Goal: Transaction & Acquisition: Purchase product/service

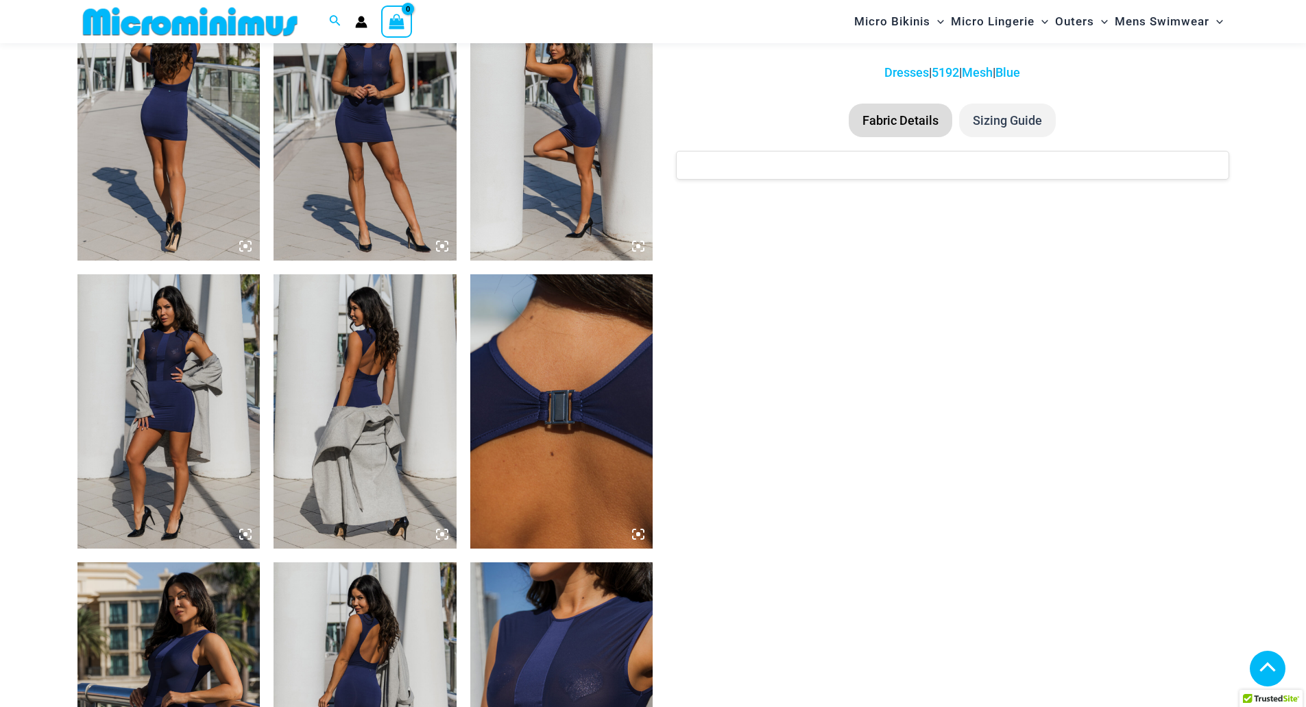
scroll to position [1084, 0]
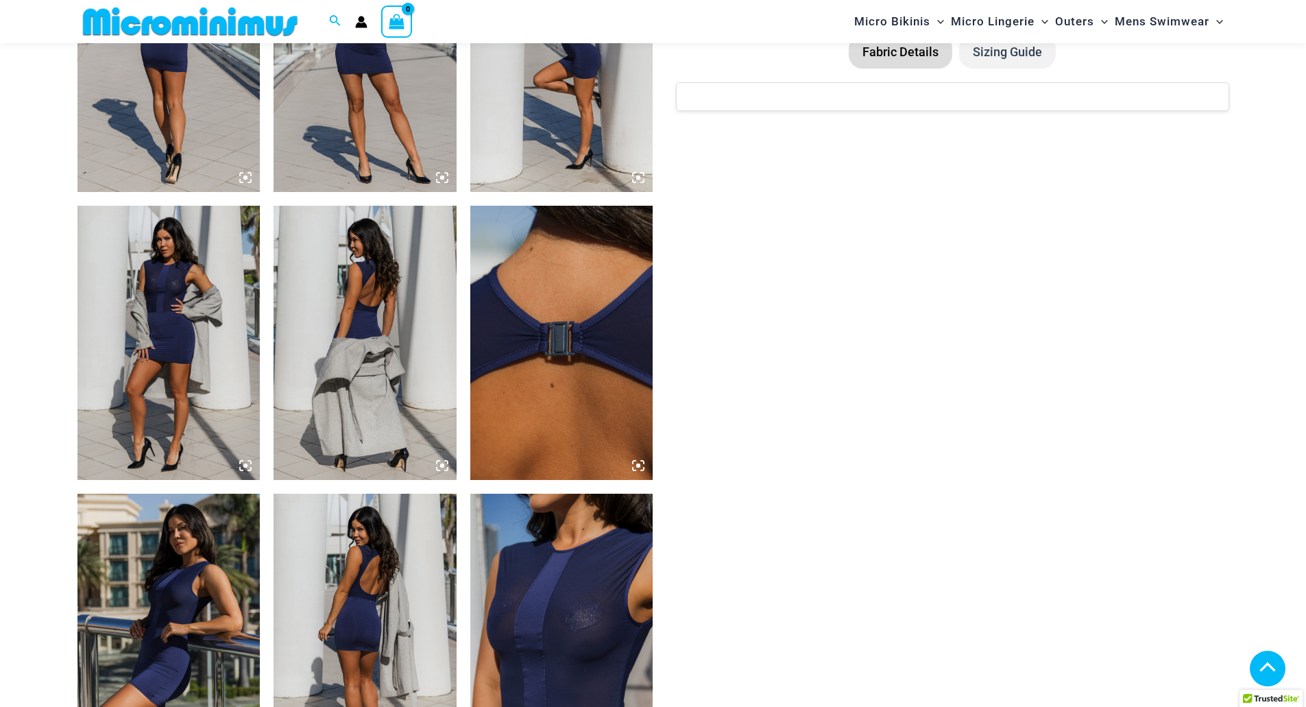
click at [245, 175] on icon at bounding box center [245, 177] width 12 height 12
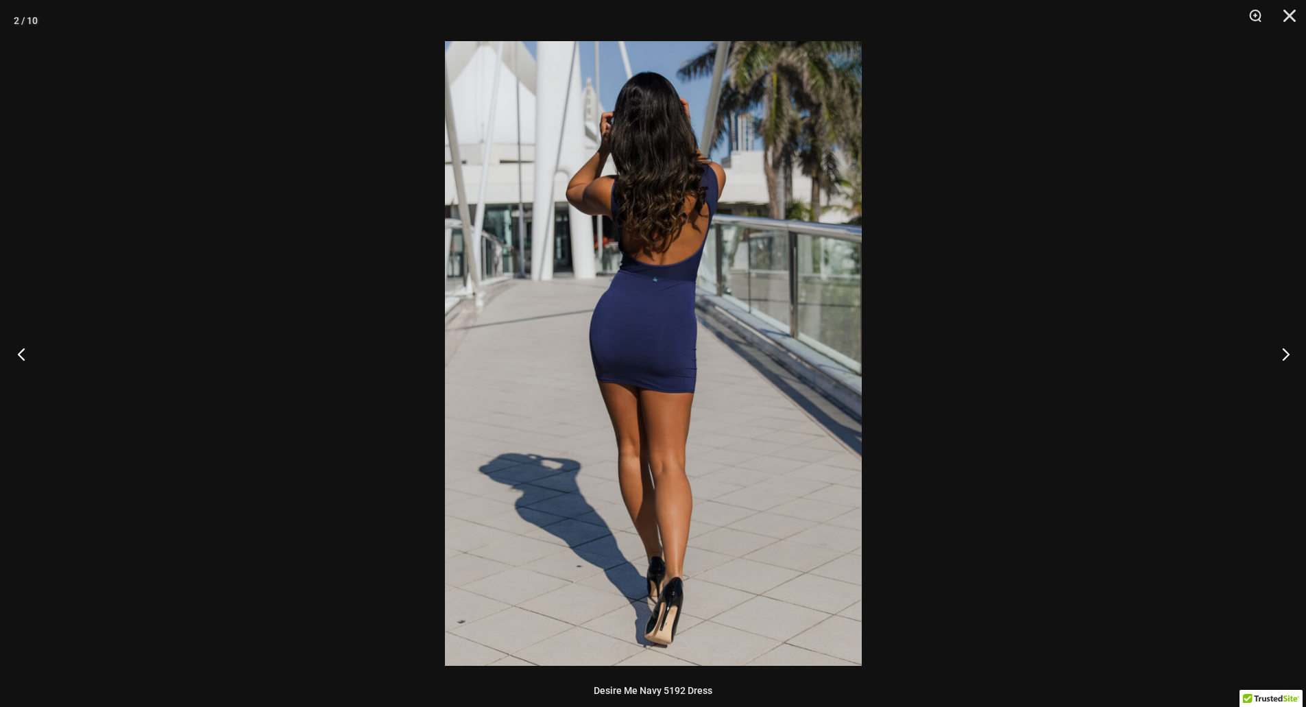
click at [21, 351] on button "Previous" at bounding box center [25, 353] width 51 height 69
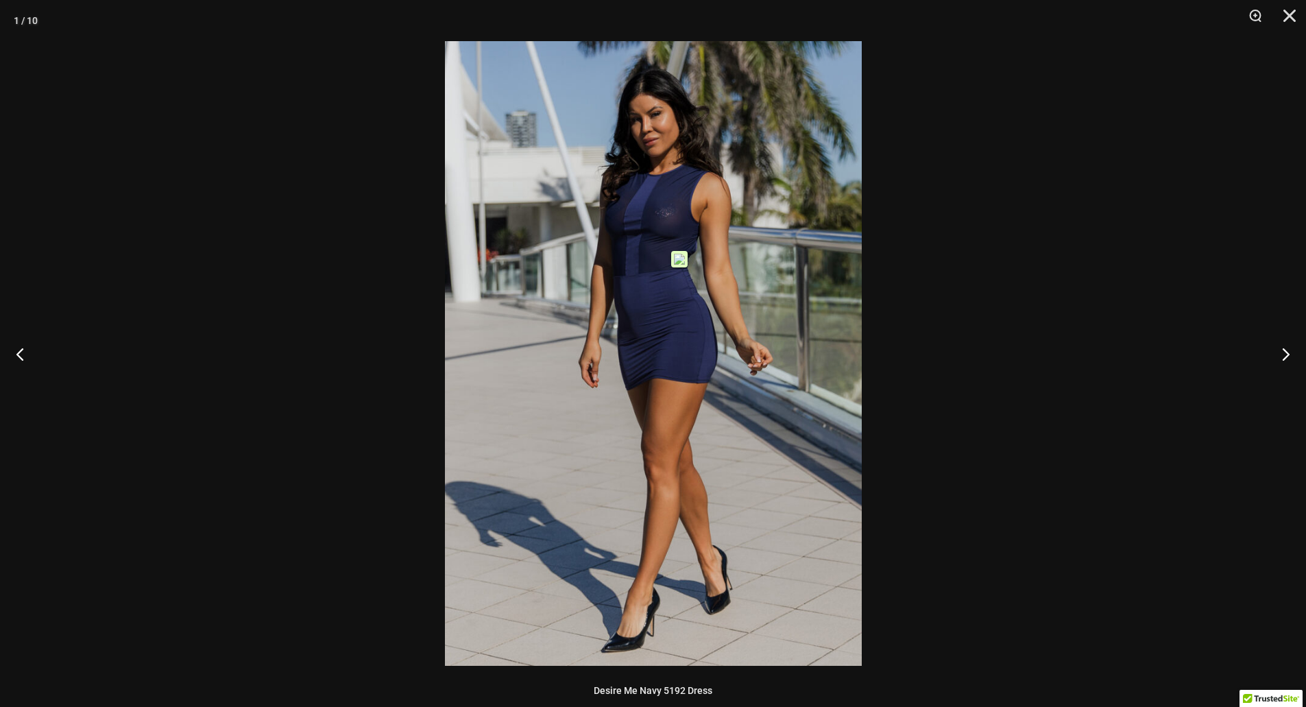
click at [655, 248] on img at bounding box center [653, 353] width 417 height 624
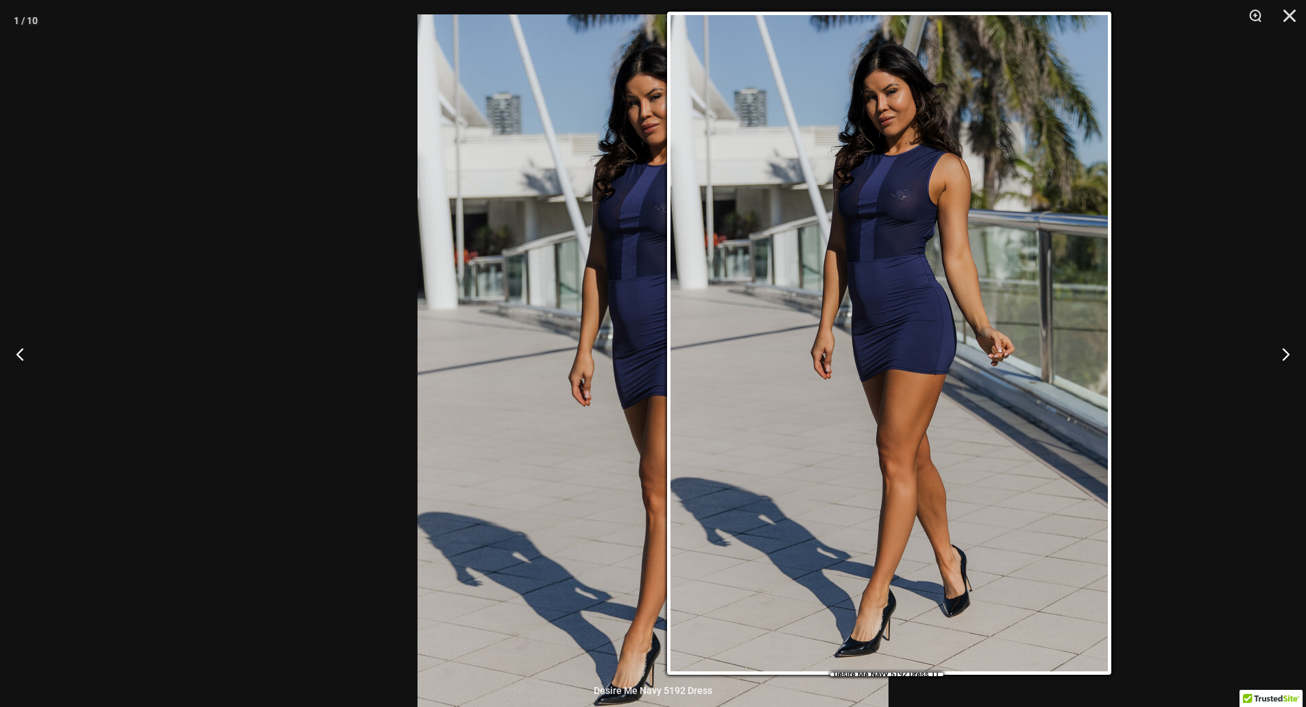
click at [655, 248] on img at bounding box center [652, 367] width 471 height 706
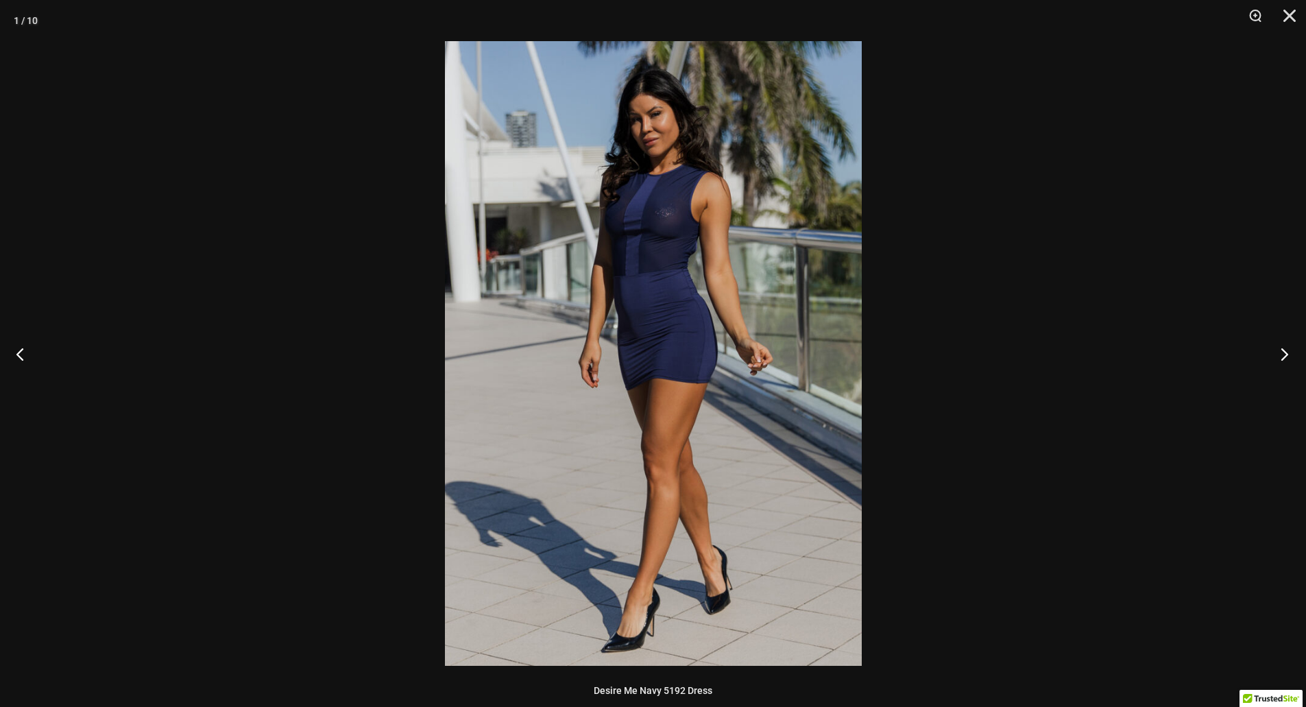
click at [1278, 348] on button "Next" at bounding box center [1279, 353] width 51 height 69
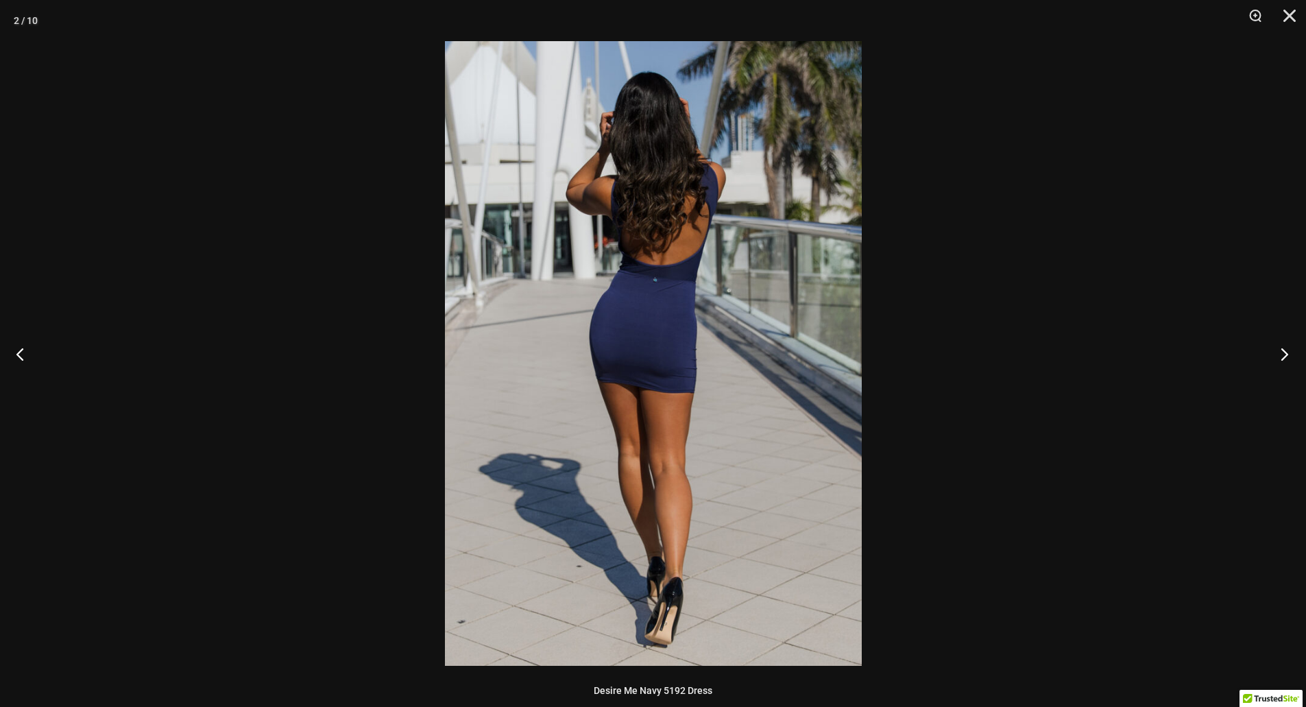
click at [1278, 348] on button "Next" at bounding box center [1279, 353] width 51 height 69
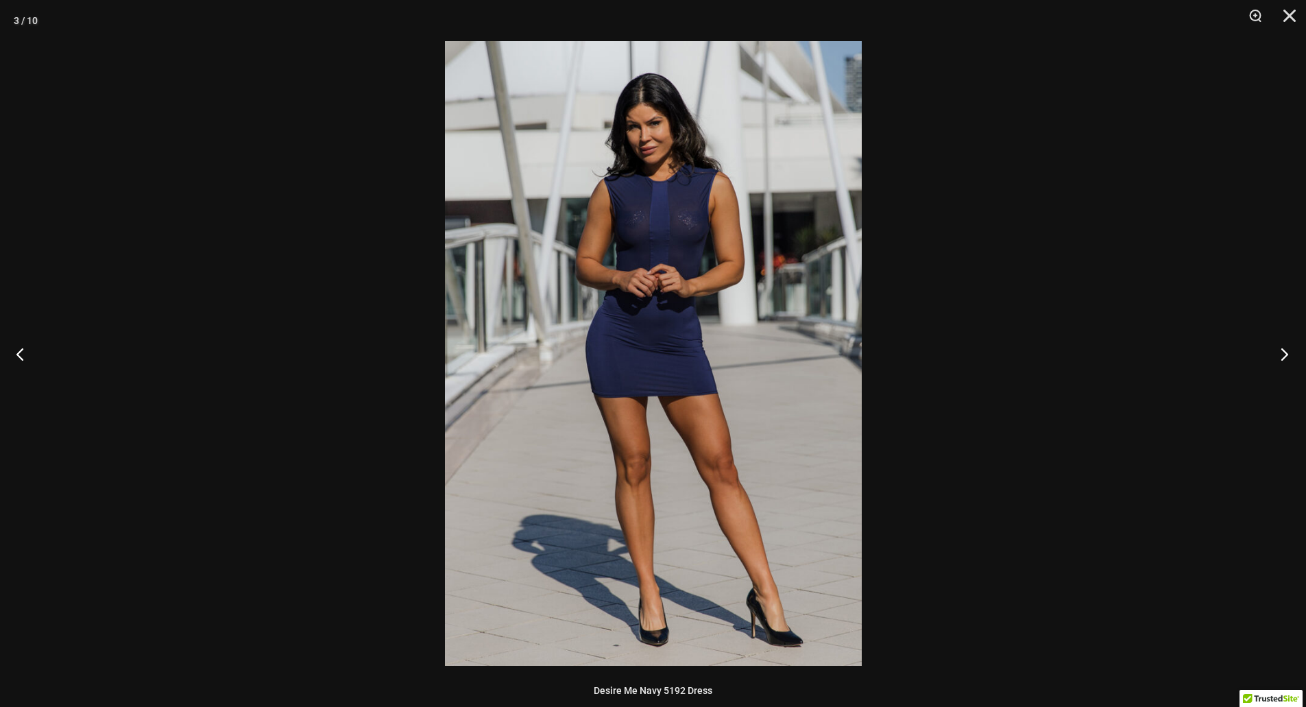
click at [1279, 348] on button "Next" at bounding box center [1279, 353] width 51 height 69
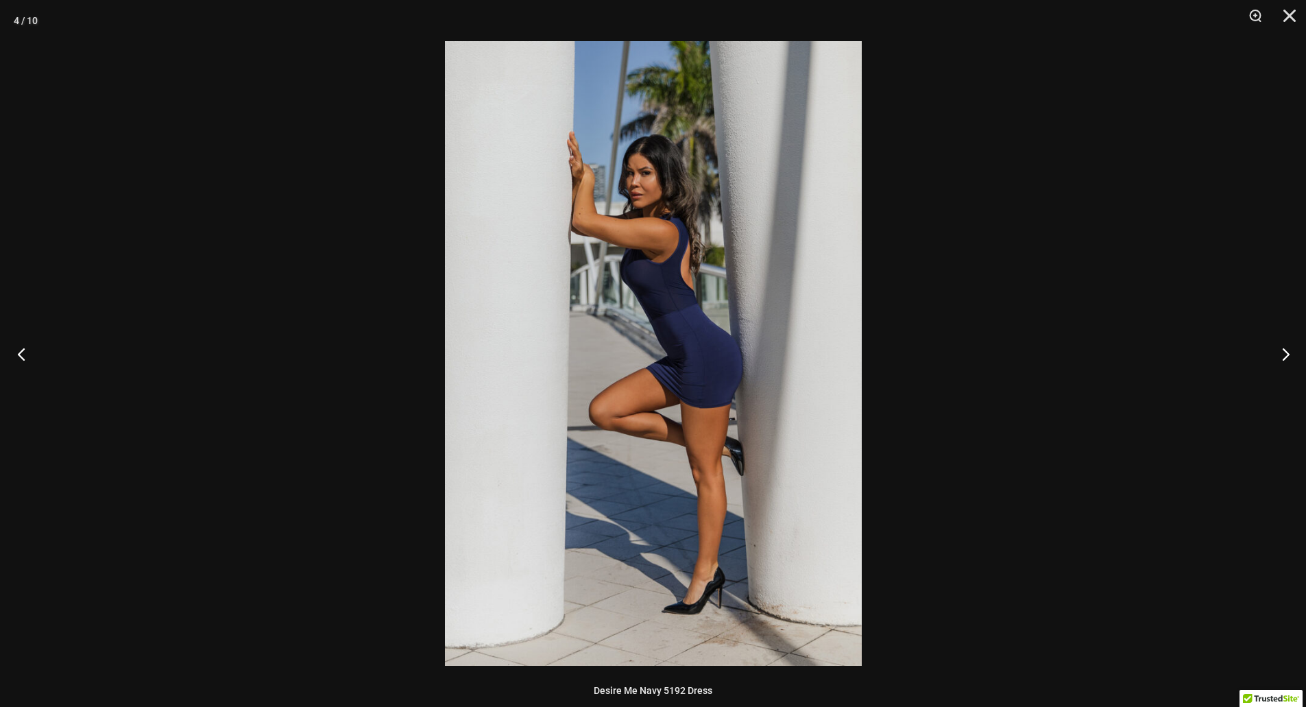
click at [31, 351] on button "Previous" at bounding box center [25, 353] width 51 height 69
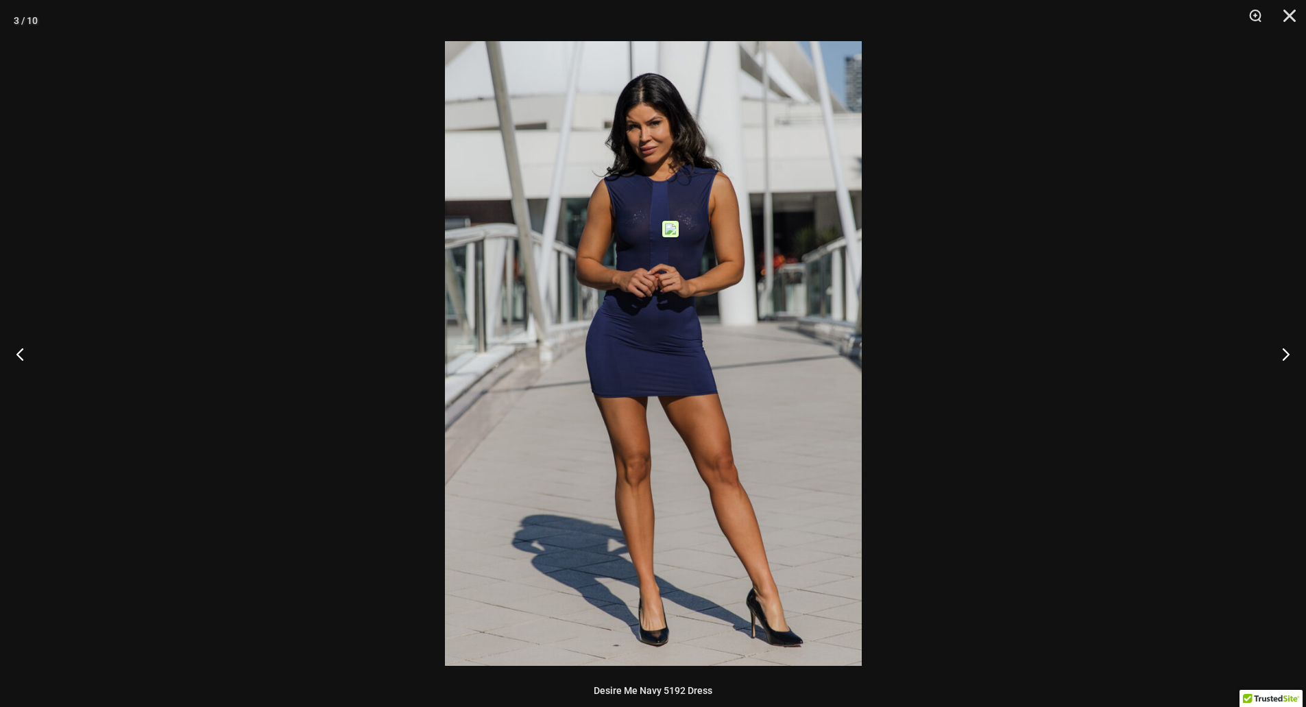
click at [646, 218] on img at bounding box center [653, 353] width 417 height 624
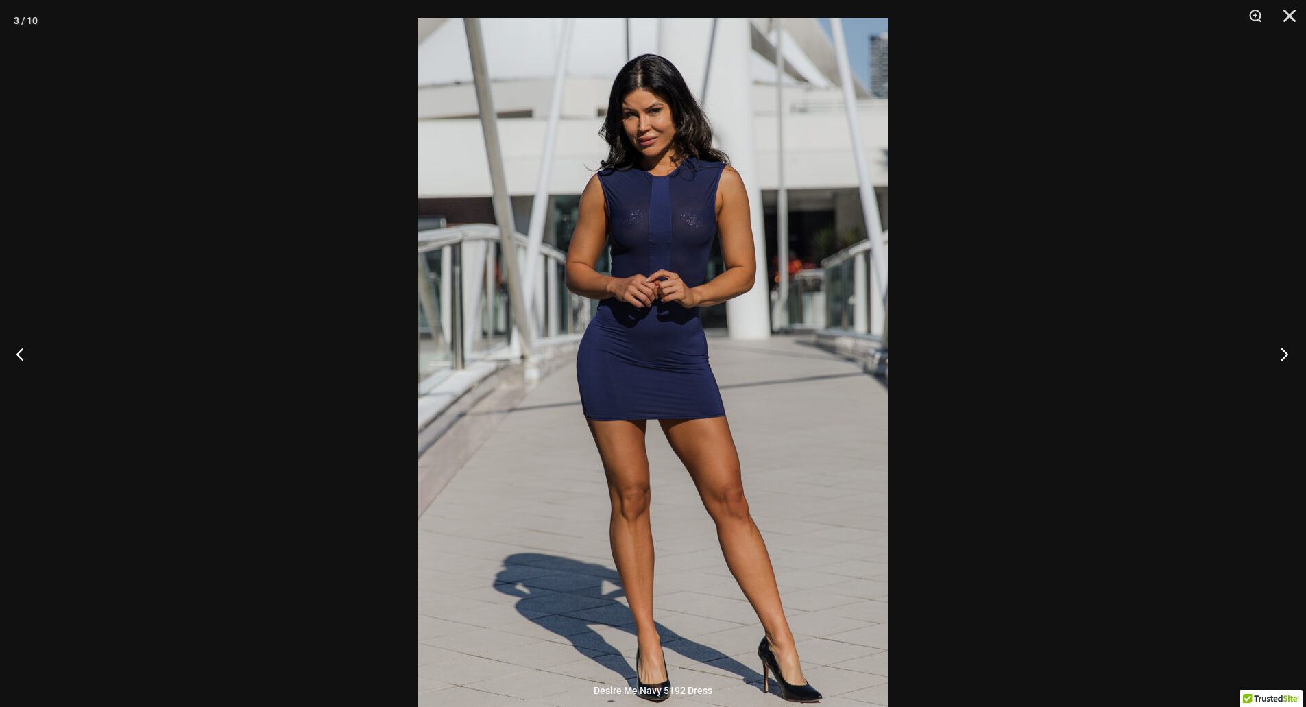
click at [1291, 350] on button "Next" at bounding box center [1279, 353] width 51 height 69
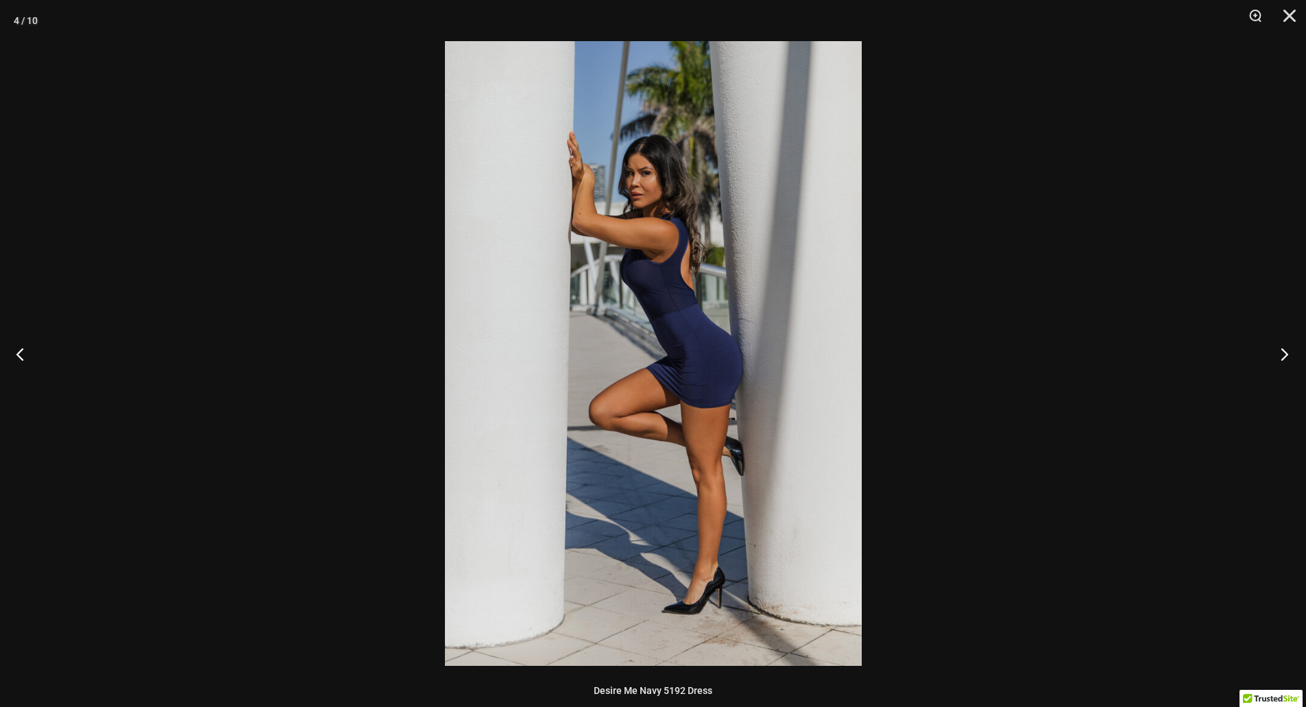
click at [1291, 350] on button "Next" at bounding box center [1279, 353] width 51 height 69
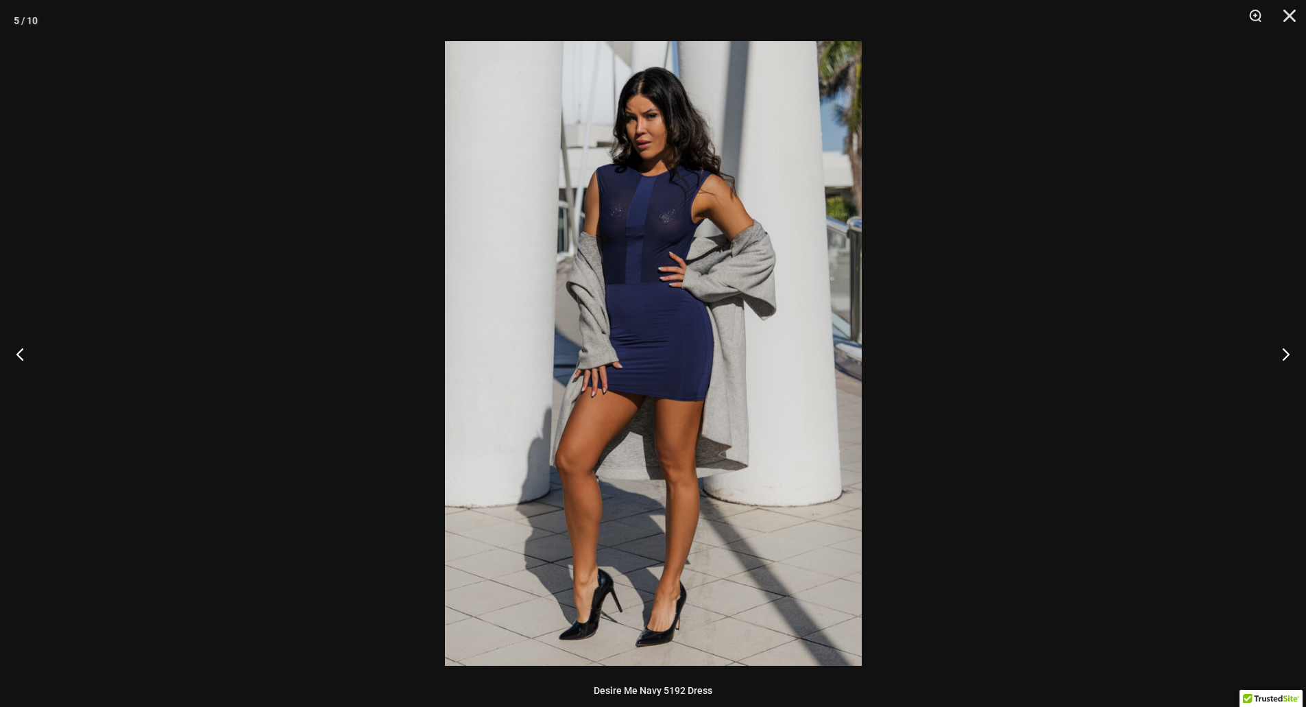
click at [633, 199] on img at bounding box center [653, 353] width 417 height 624
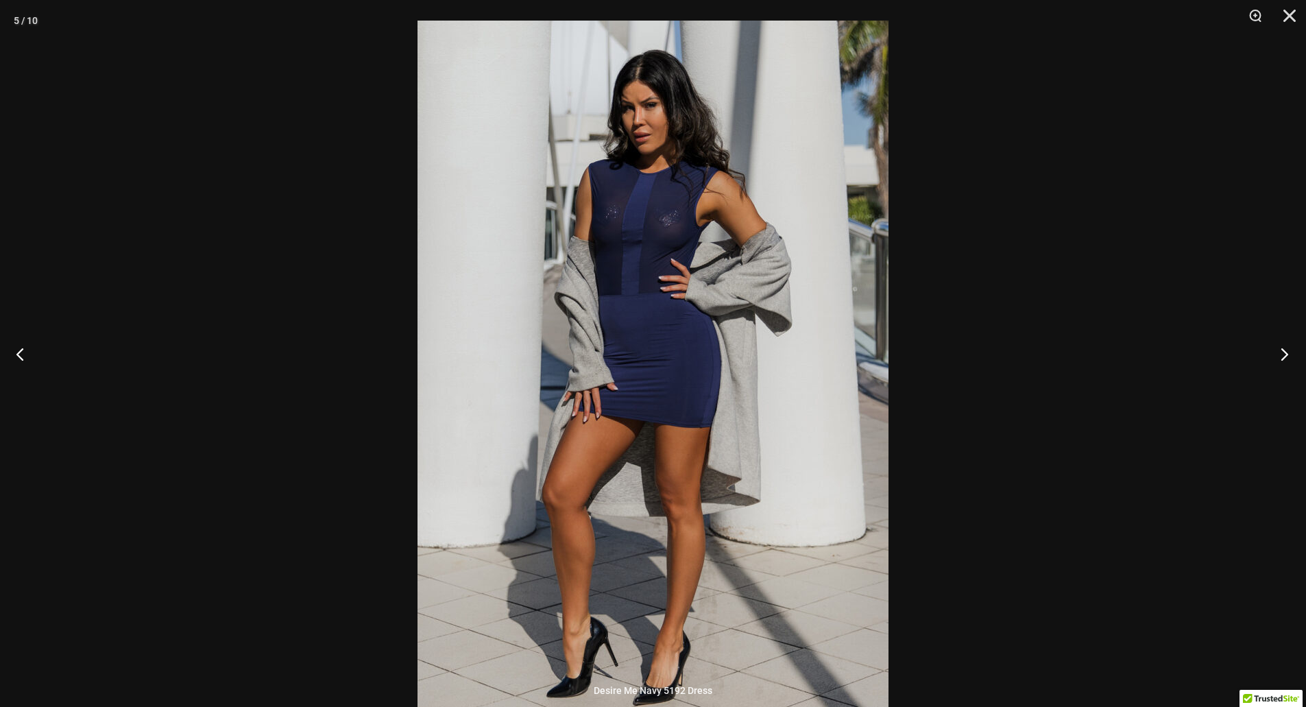
click at [1281, 346] on button "Next" at bounding box center [1279, 353] width 51 height 69
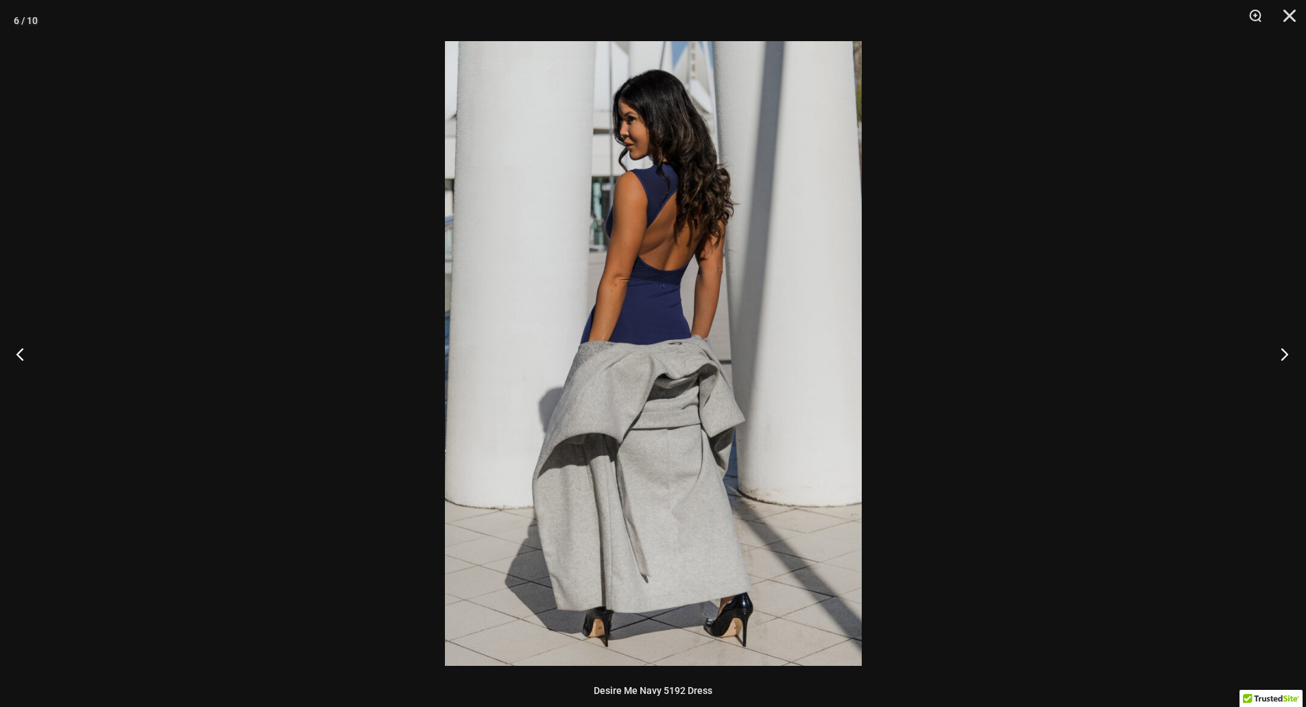
click at [1281, 347] on button "Next" at bounding box center [1279, 353] width 51 height 69
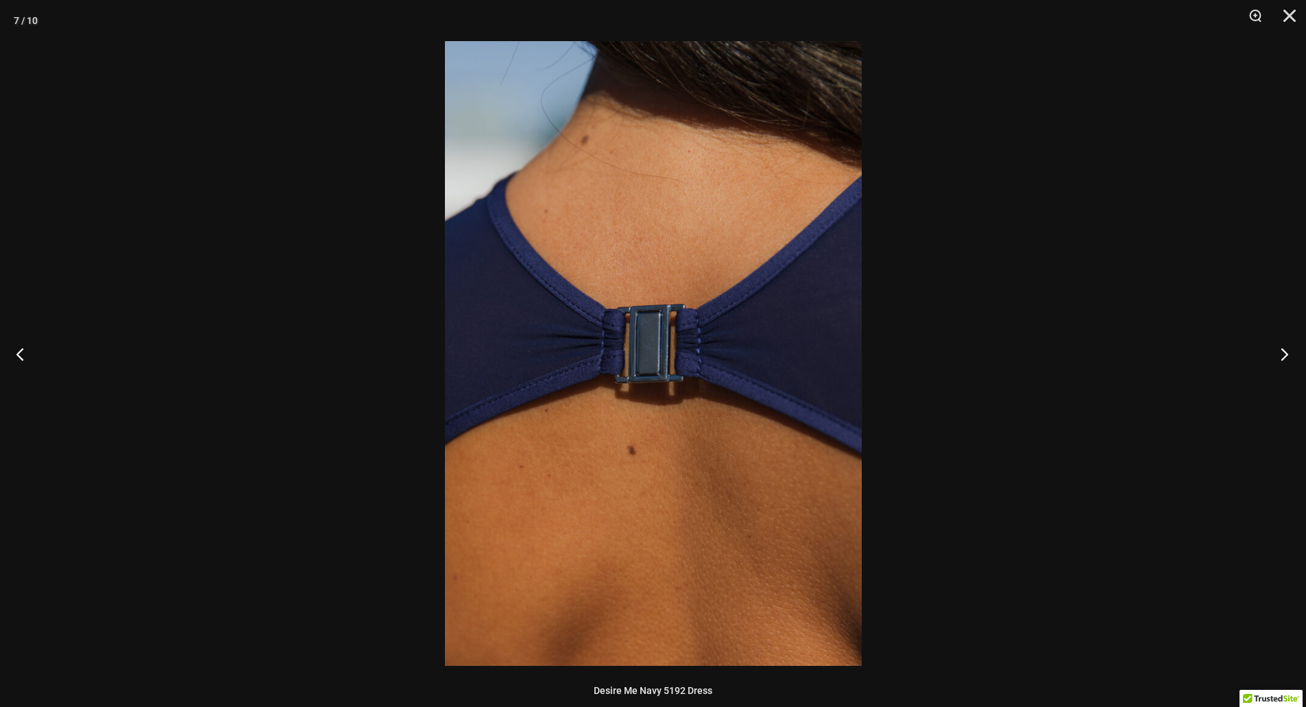
click at [1284, 350] on button "Next" at bounding box center [1279, 353] width 51 height 69
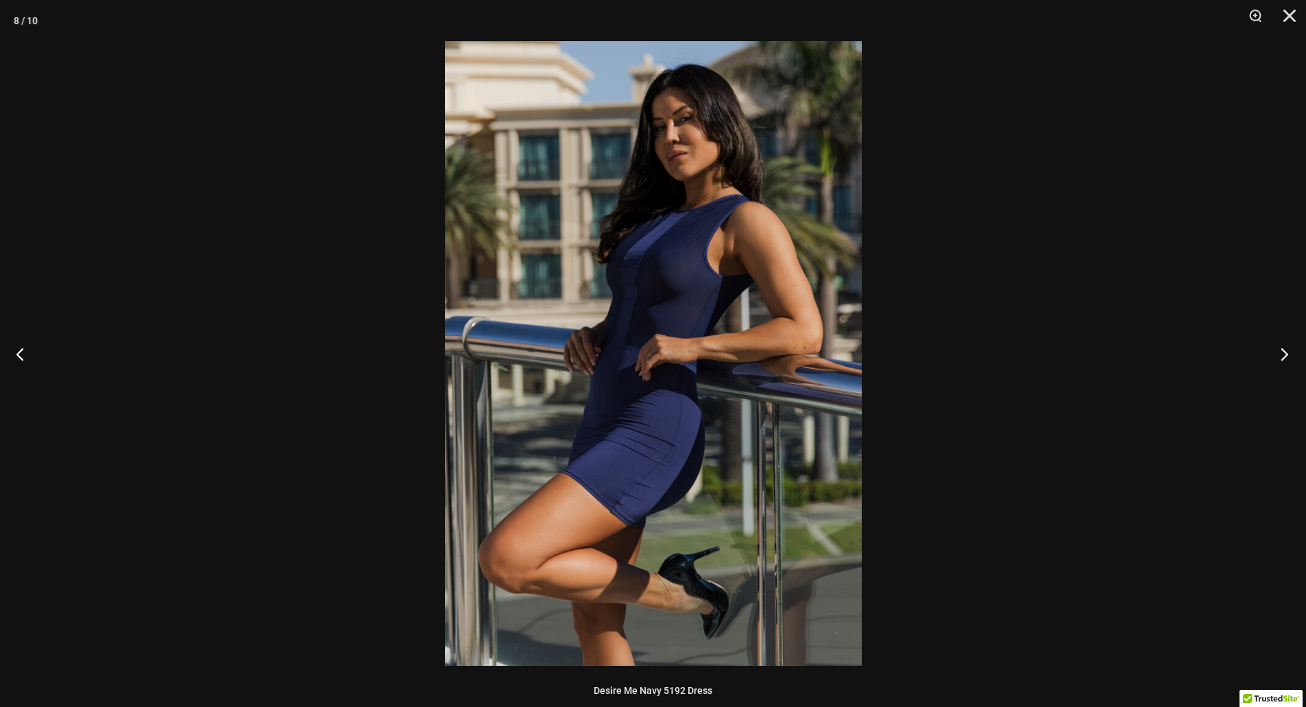
click at [1284, 350] on button "Next" at bounding box center [1279, 353] width 51 height 69
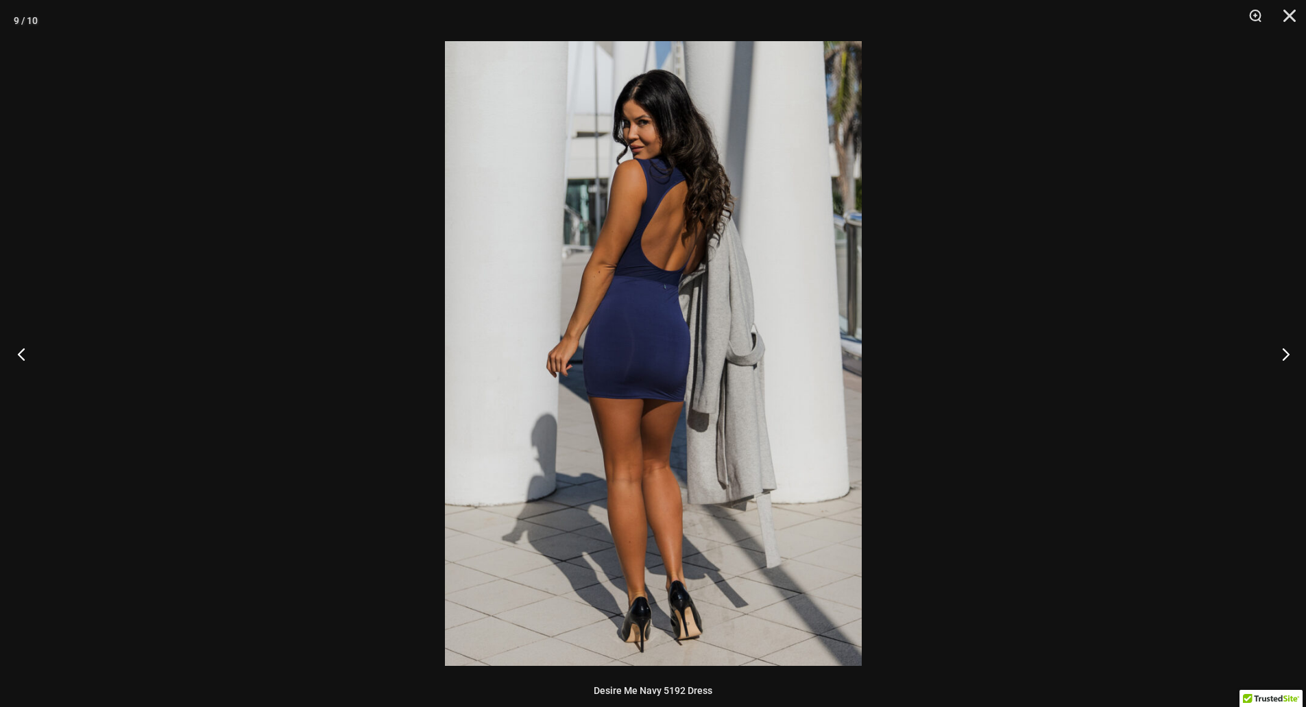
click at [33, 349] on button "Previous" at bounding box center [25, 353] width 51 height 69
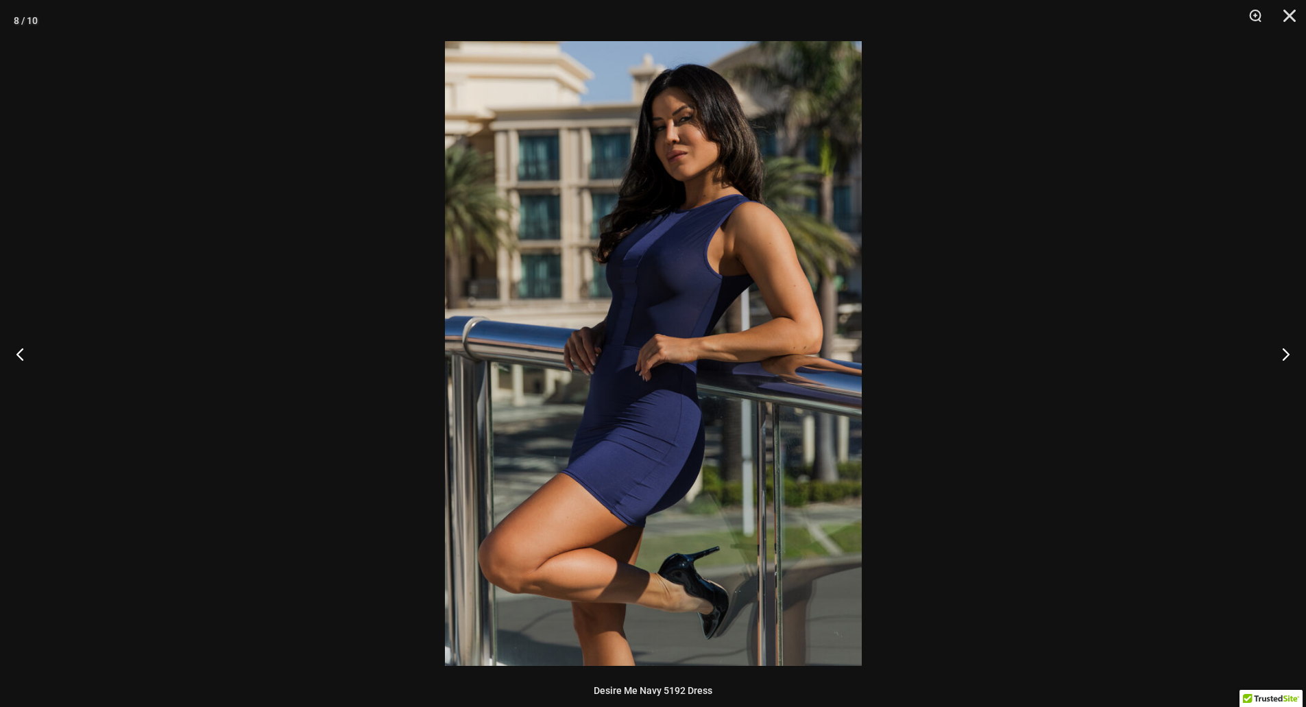
click at [657, 289] on img at bounding box center [653, 353] width 417 height 624
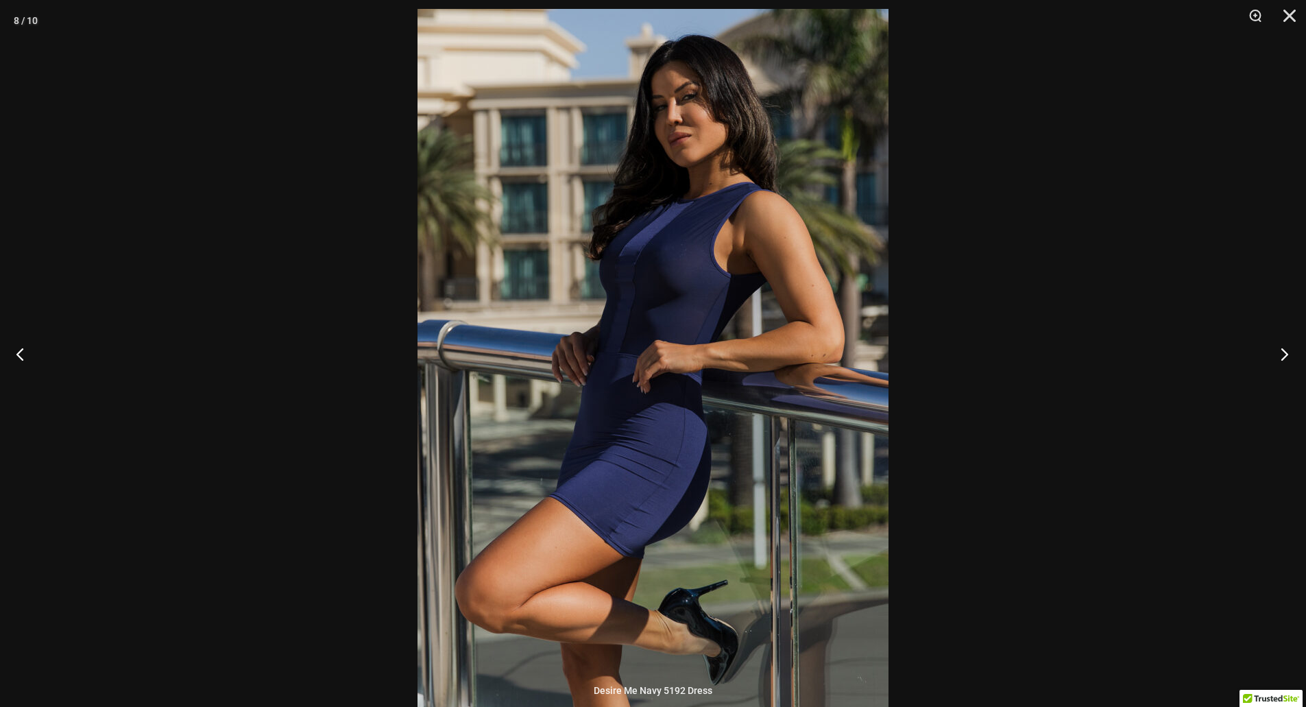
click at [1275, 354] on button "Next" at bounding box center [1279, 353] width 51 height 69
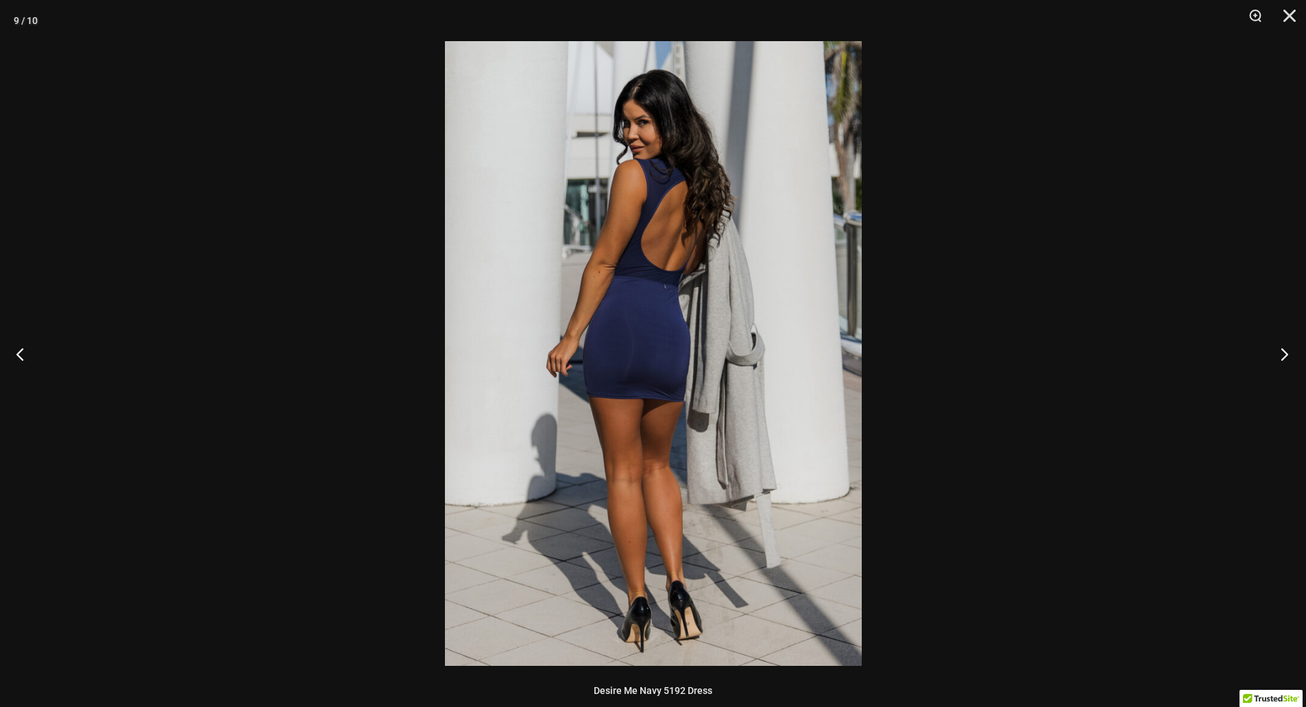
click at [1275, 354] on button "Next" at bounding box center [1279, 353] width 51 height 69
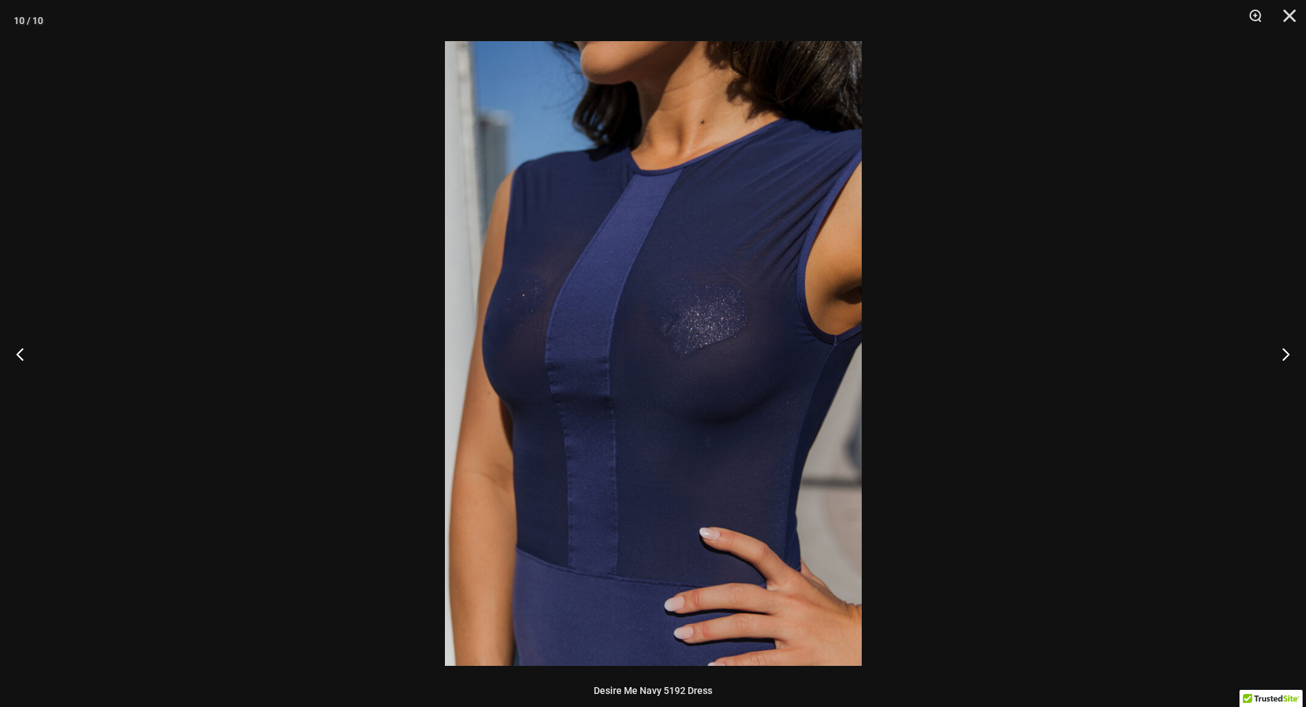
click at [1289, 12] on button "Close" at bounding box center [1284, 20] width 34 height 41
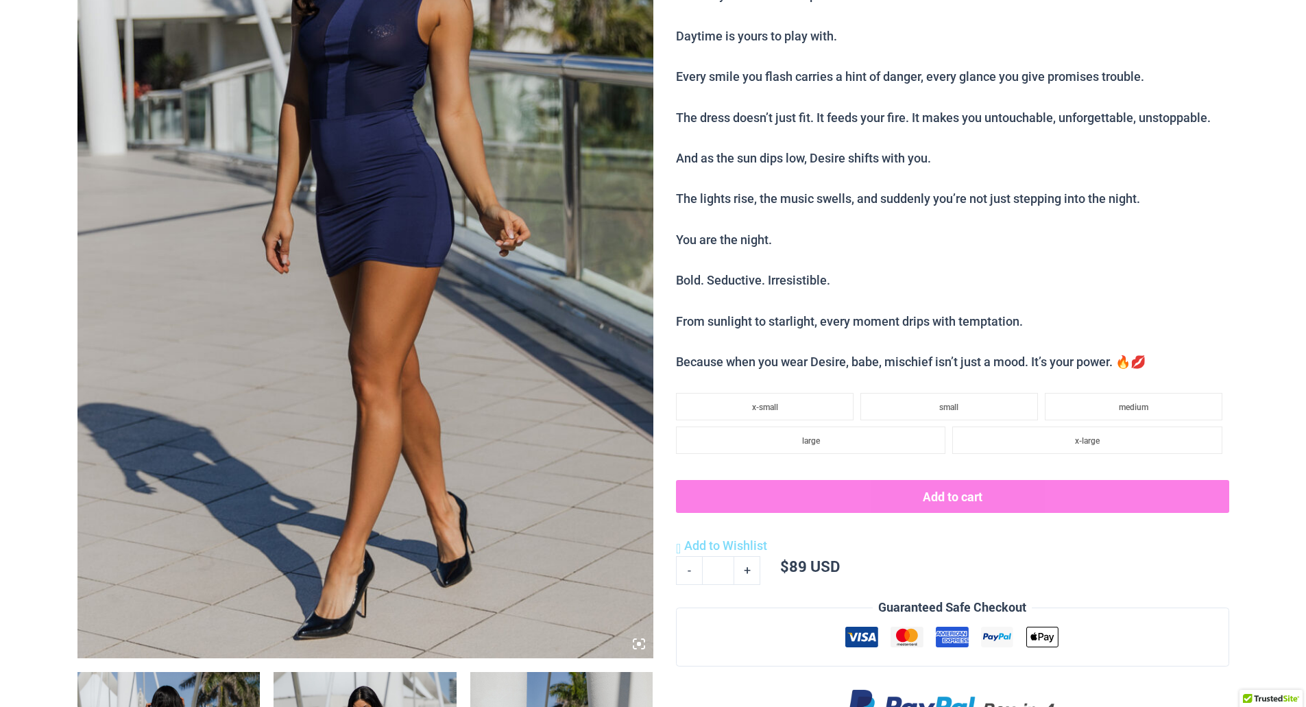
scroll to position [0, 0]
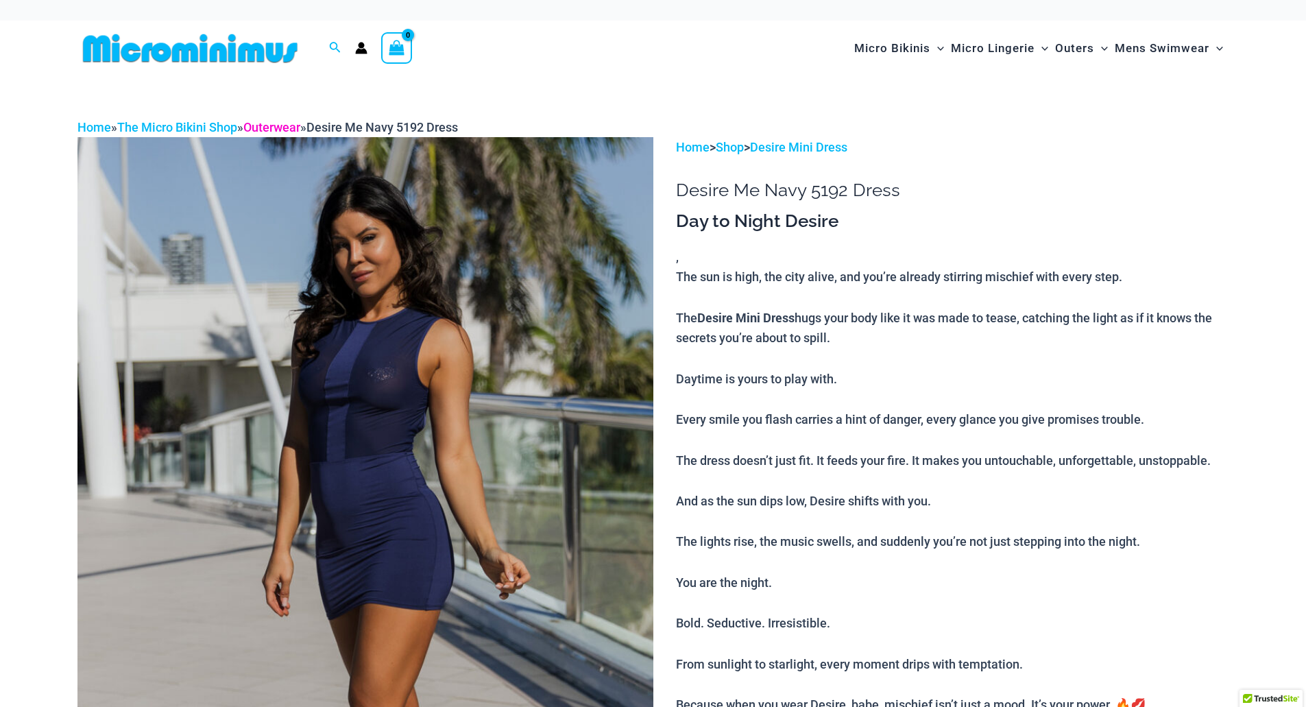
click at [286, 124] on link "Outerwear" at bounding box center [271, 127] width 57 height 14
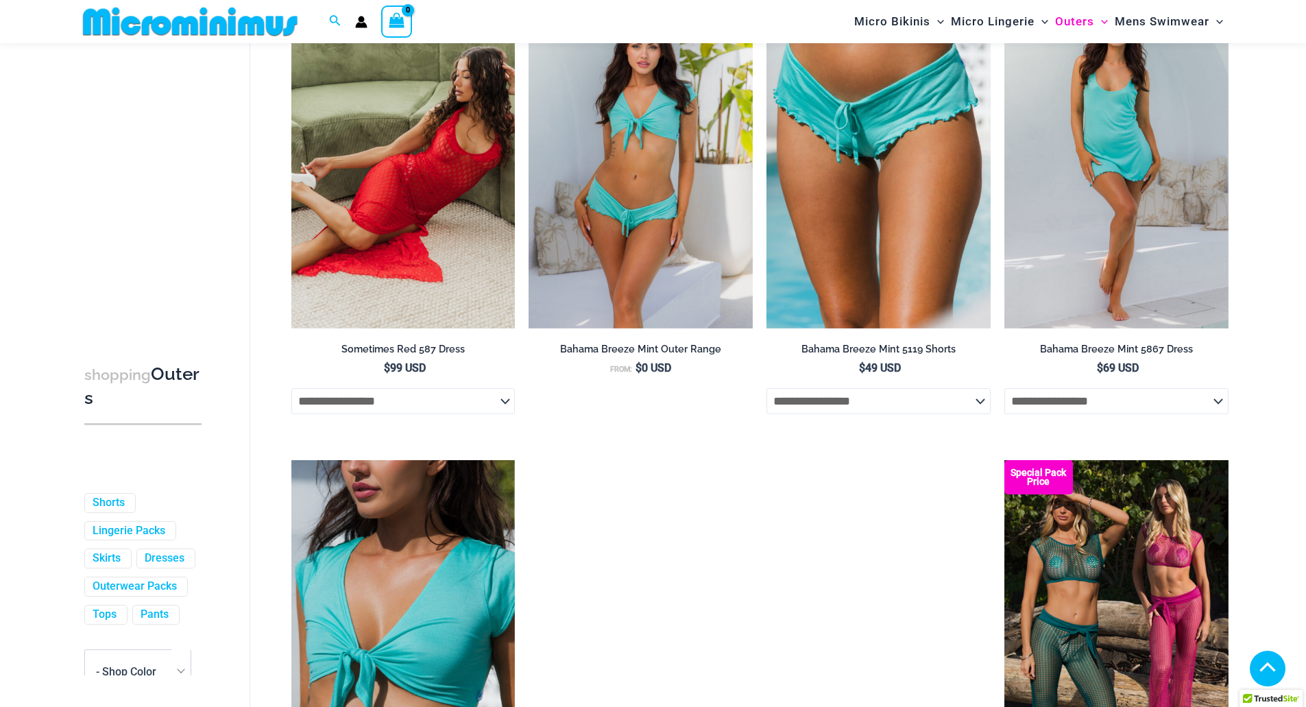
scroll to position [537, 0]
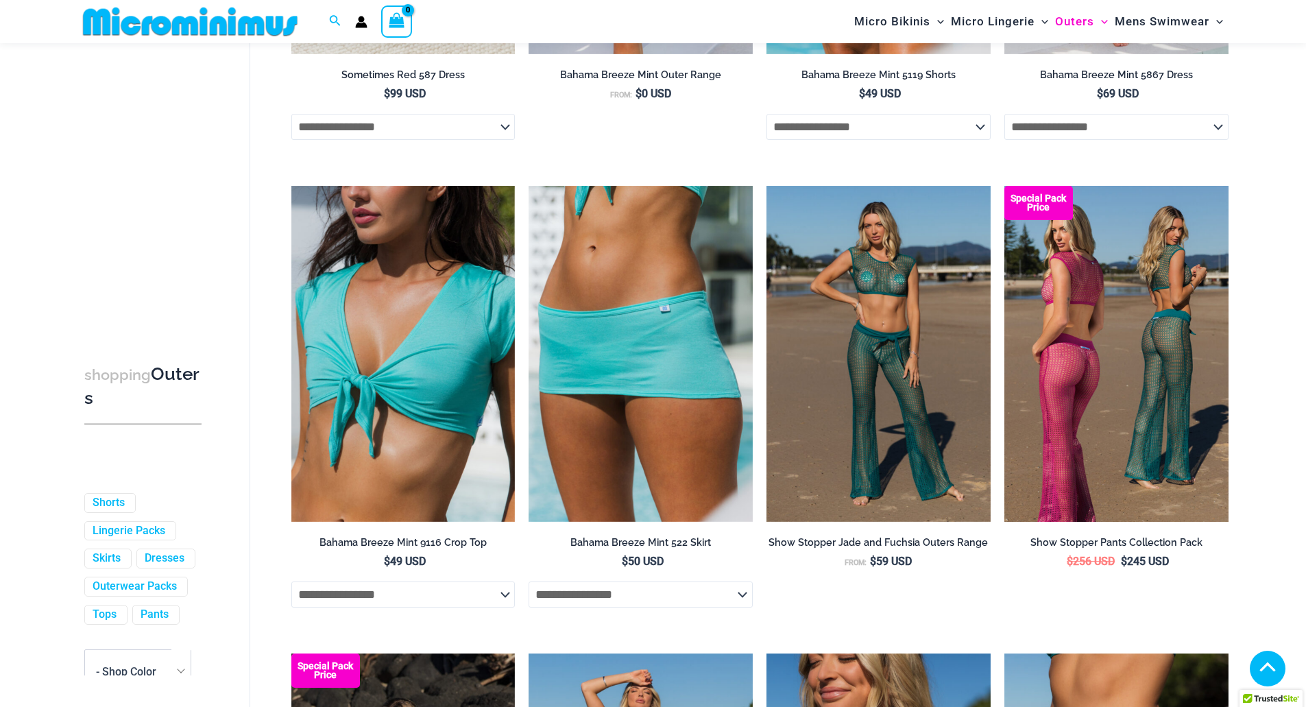
click at [1195, 330] on img at bounding box center [1116, 354] width 224 height 336
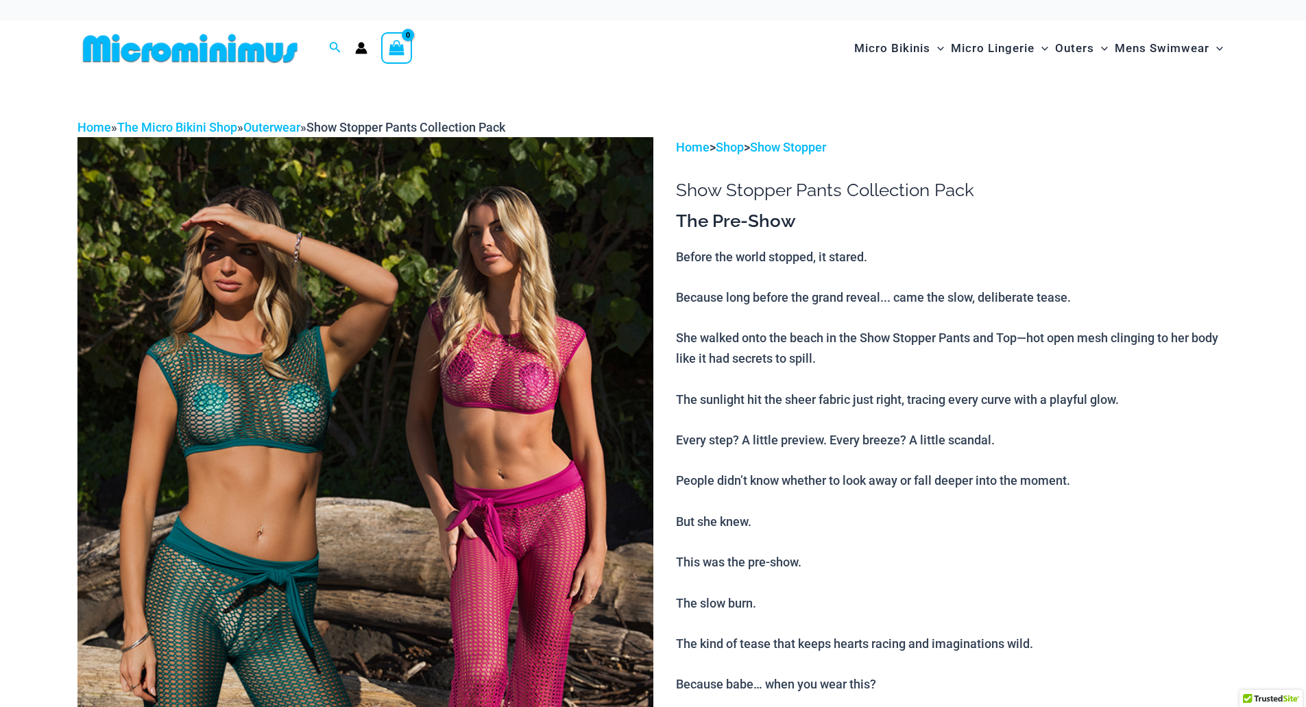
click at [509, 548] on img at bounding box center [365, 569] width 576 height 864
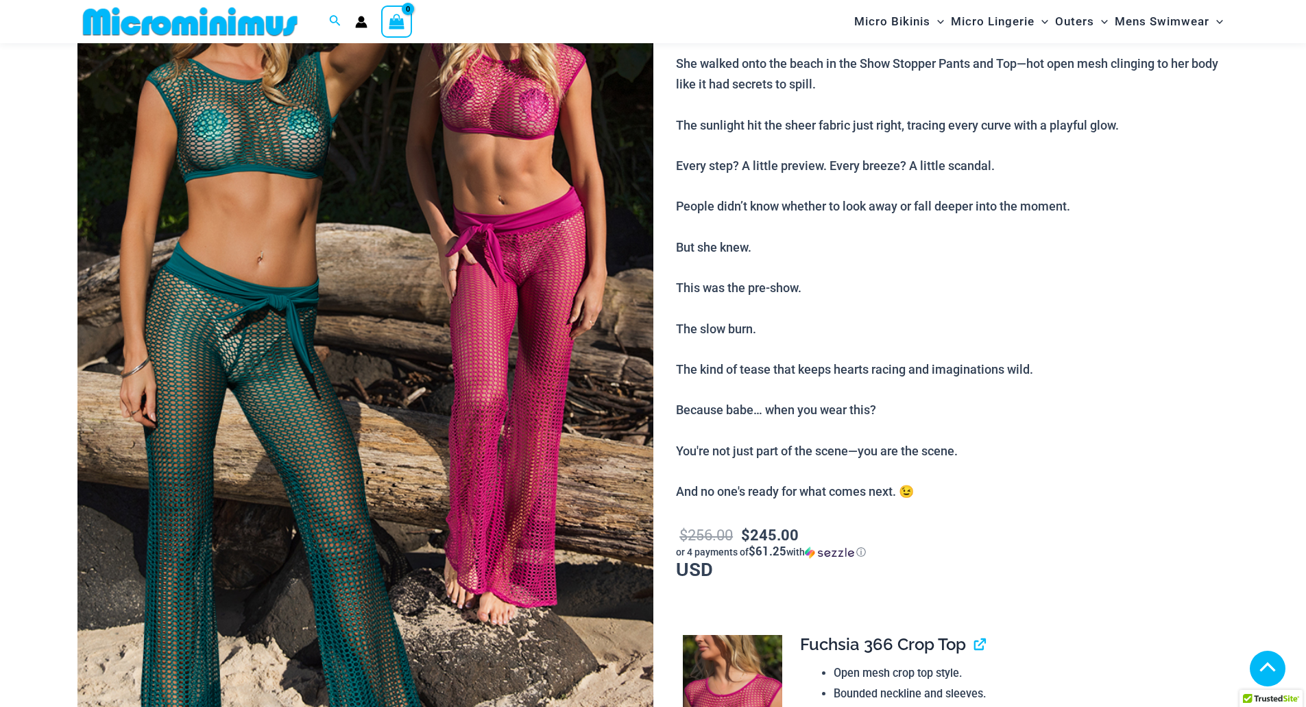
scroll to position [536, 0]
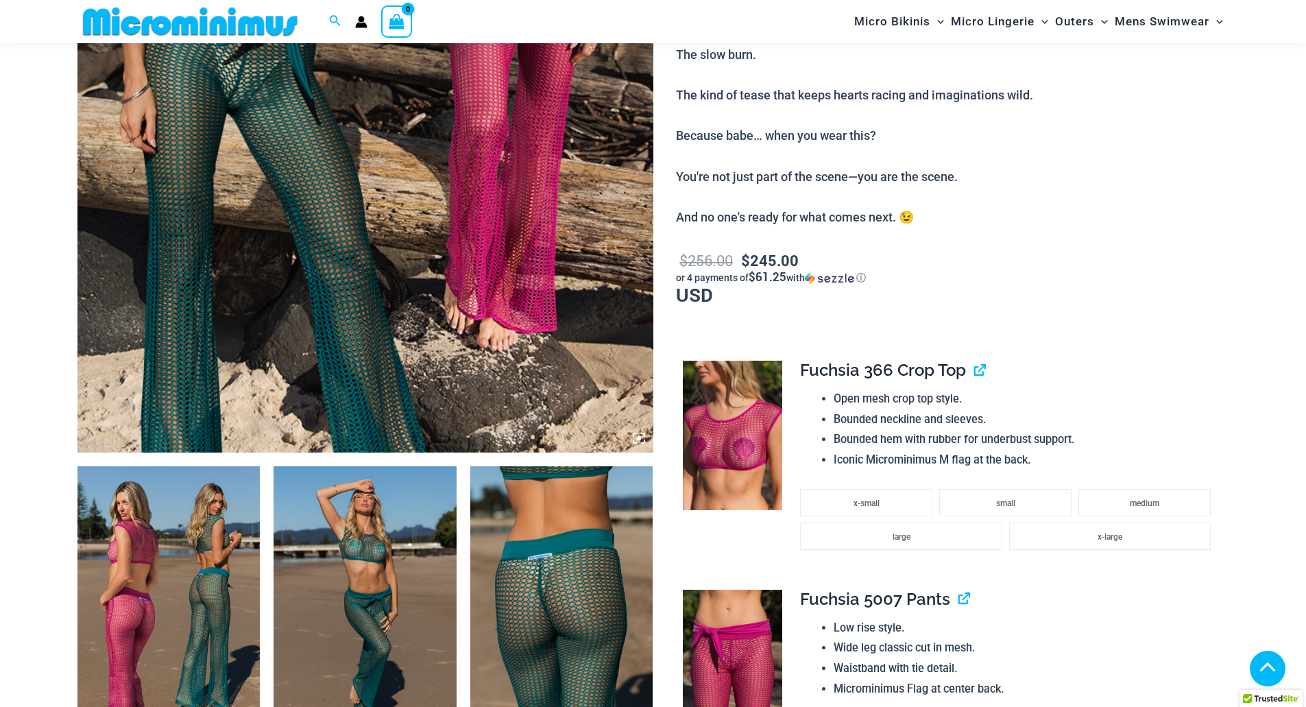
click at [639, 430] on img at bounding box center [365, 21] width 576 height 864
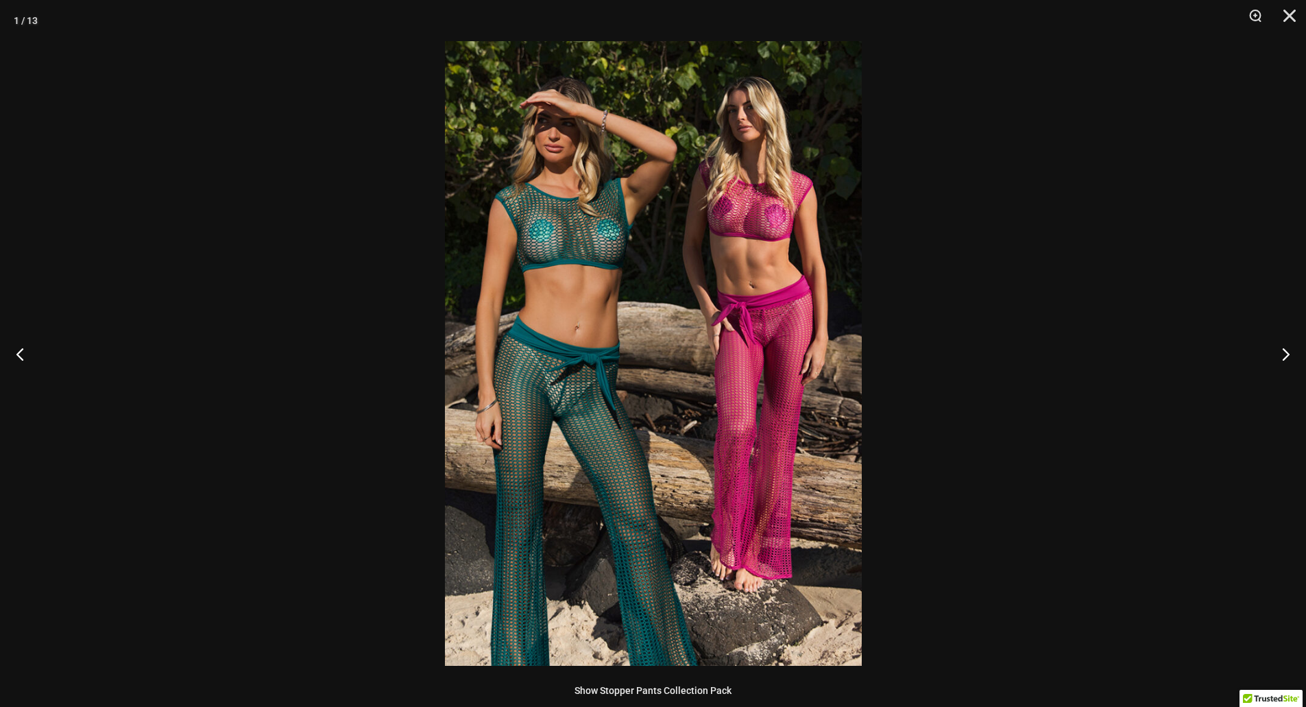
click at [785, 338] on img at bounding box center [653, 353] width 417 height 624
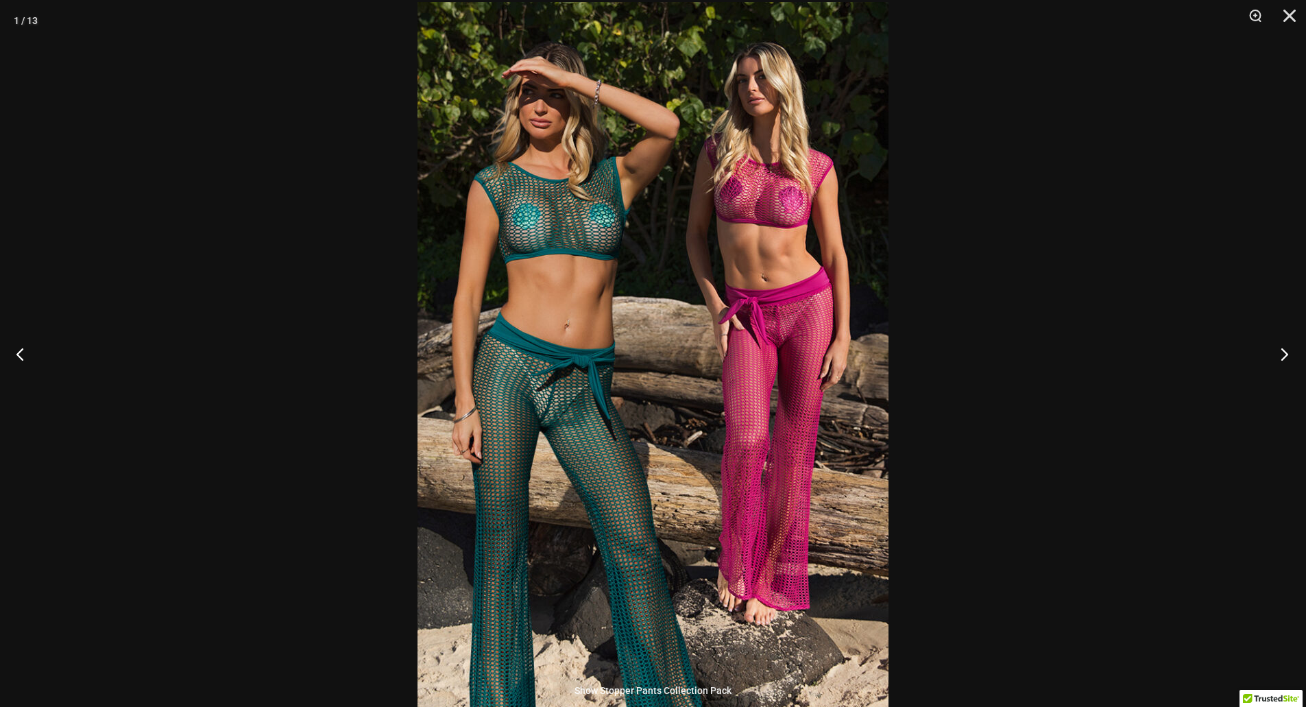
click at [1278, 351] on button "Next" at bounding box center [1279, 353] width 51 height 69
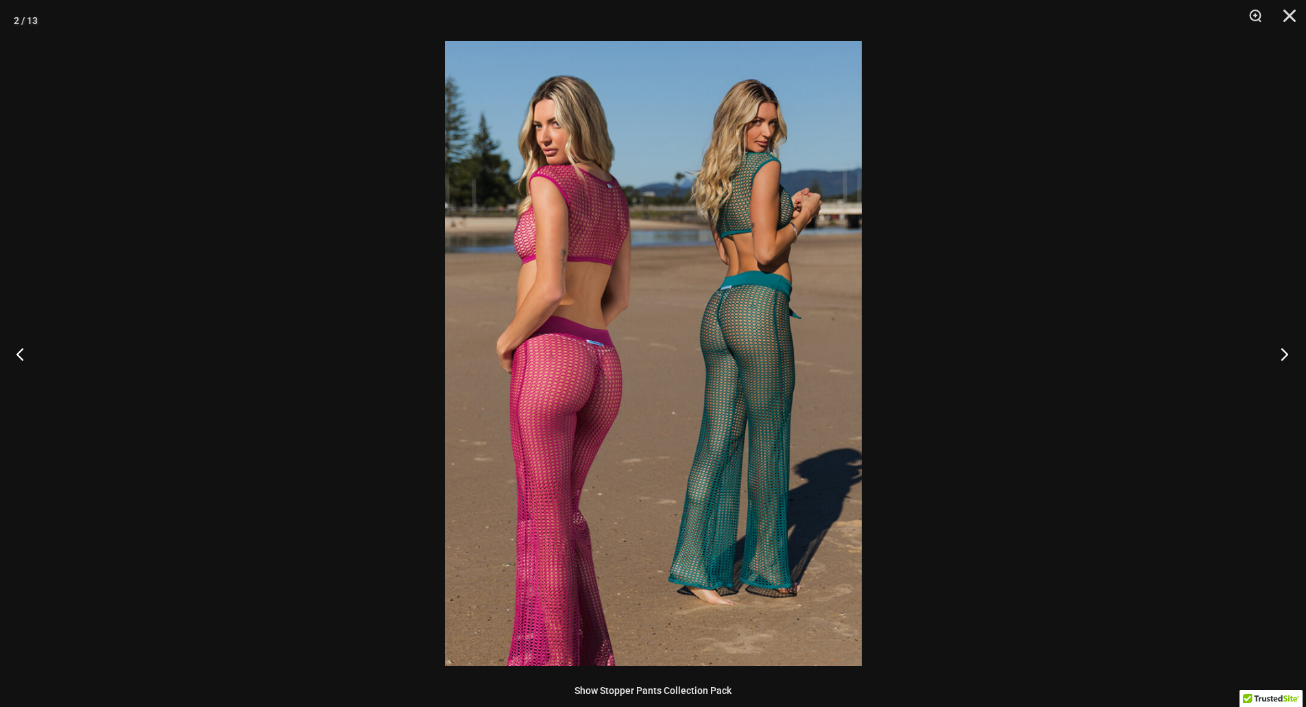
click at [1280, 351] on button "Next" at bounding box center [1279, 353] width 51 height 69
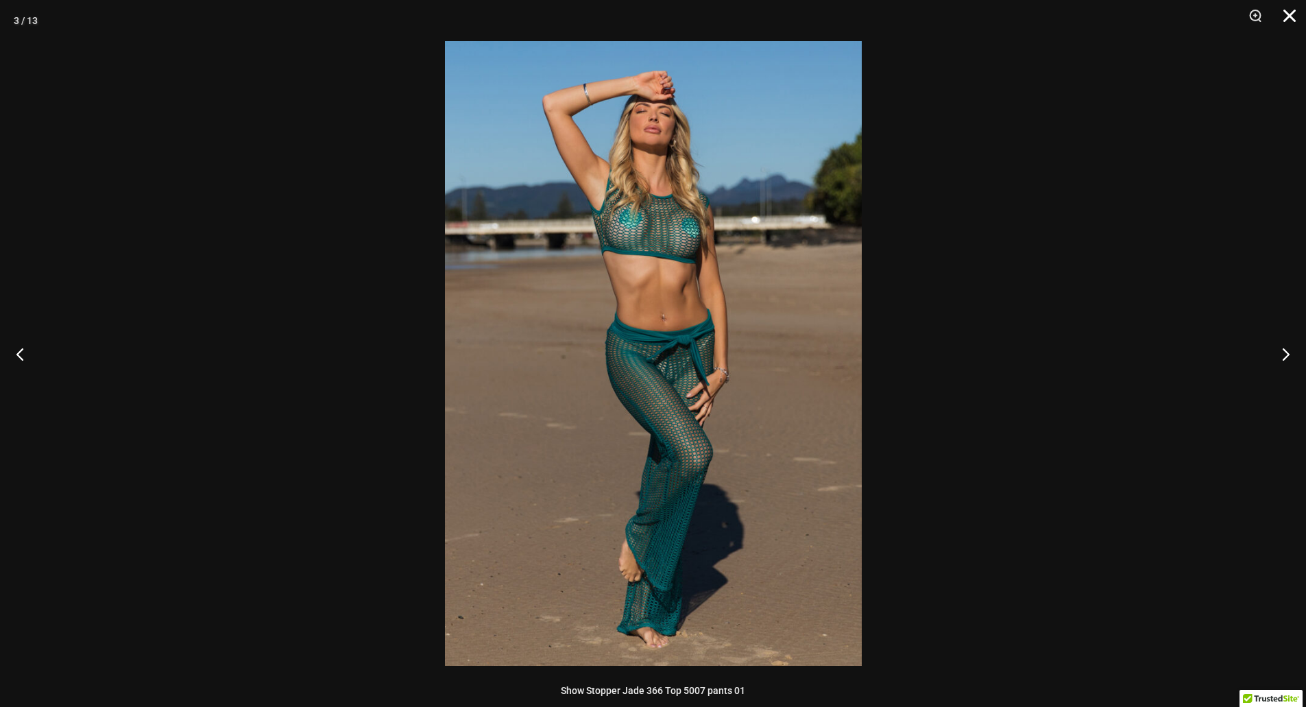
click at [1289, 18] on button "Close" at bounding box center [1284, 20] width 34 height 41
